Goal: Use online tool/utility: Utilize a website feature to perform a specific function

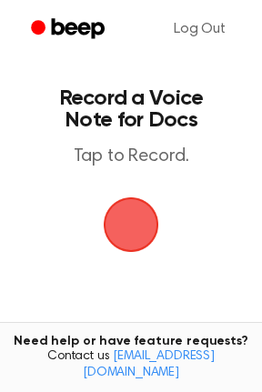
click at [145, 219] on span "button" at bounding box center [131, 225] width 78 height 78
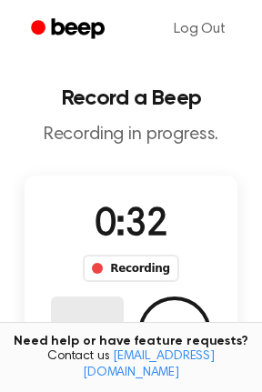
click at [90, 328] on button "Delete" at bounding box center [87, 333] width 73 height 73
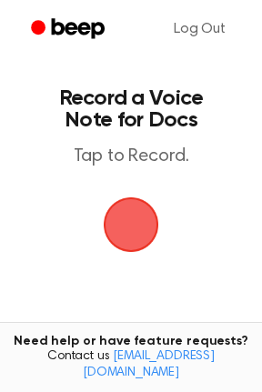
click at [37, 23] on circle "Beep" at bounding box center [38, 27] width 15 height 15
click at [132, 213] on span "button" at bounding box center [131, 224] width 93 height 93
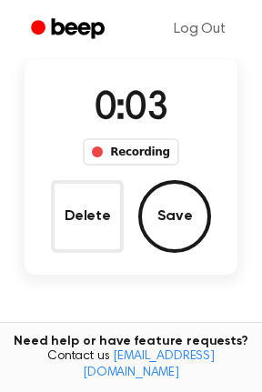
scroll to position [114, 0]
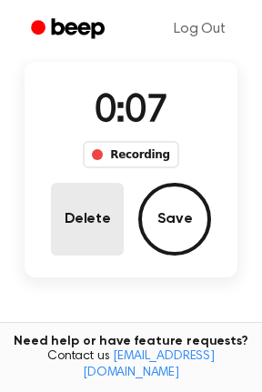
click at [86, 227] on button "Delete" at bounding box center [87, 219] width 73 height 73
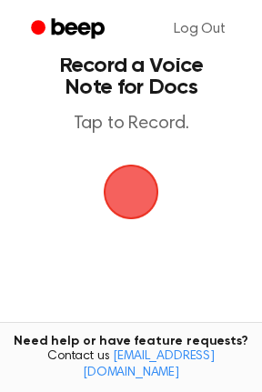
click at [124, 196] on span "button" at bounding box center [132, 193] width 56 height 56
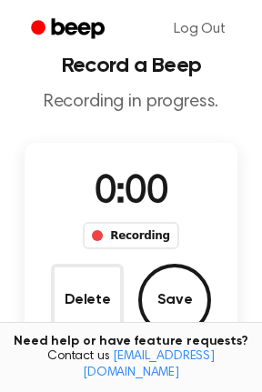
scroll to position [114, 0]
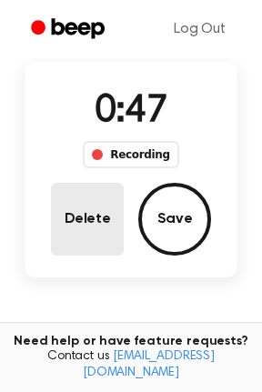
click at [91, 230] on button "Delete" at bounding box center [87, 219] width 73 height 73
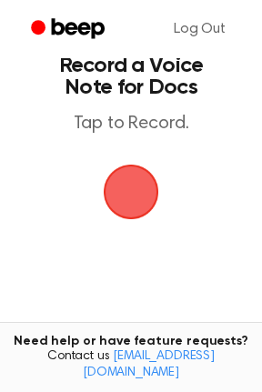
click at [125, 202] on span "button" at bounding box center [130, 191] width 67 height 67
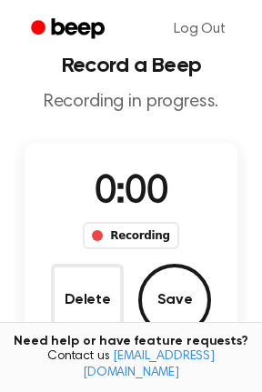
scroll to position [114, 0]
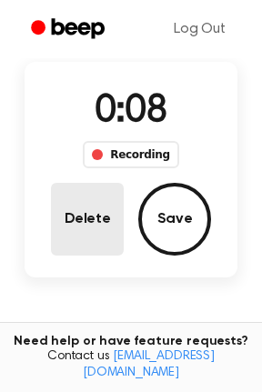
click at [81, 210] on button "Delete" at bounding box center [87, 219] width 73 height 73
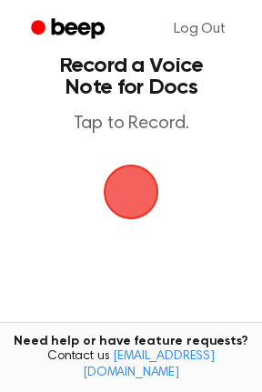
click at [117, 197] on span "button" at bounding box center [132, 193] width 56 height 56
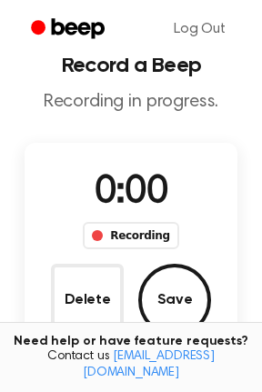
scroll to position [114, 0]
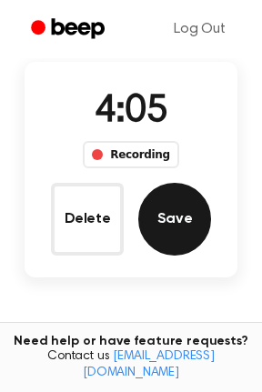
click at [175, 200] on button "Save" at bounding box center [174, 219] width 73 height 73
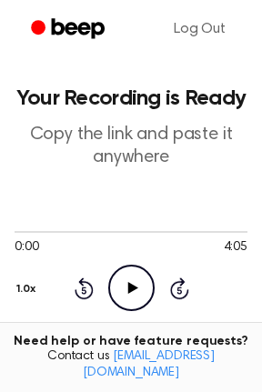
click at [125, 300] on icon "Play Audio" at bounding box center [131, 288] width 46 height 46
click at [141, 233] on div at bounding box center [131, 231] width 233 height 15
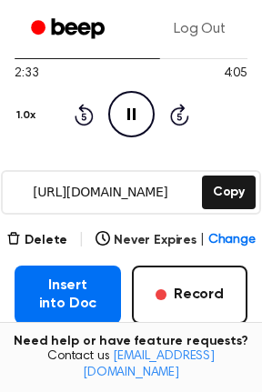
scroll to position [167, 0]
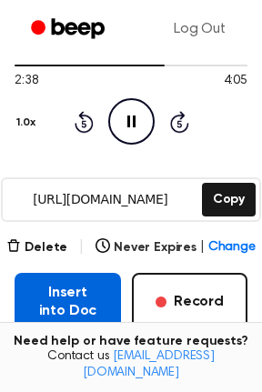
click at [75, 306] on button "Insert into Doc" at bounding box center [68, 302] width 107 height 58
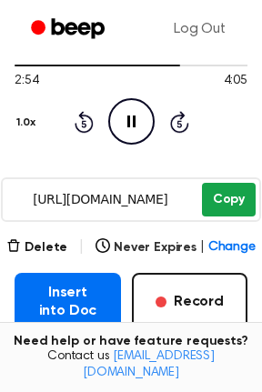
click at [215, 190] on button "Copy" at bounding box center [229, 200] width 54 height 34
